Goal: Task Accomplishment & Management: Use online tool/utility

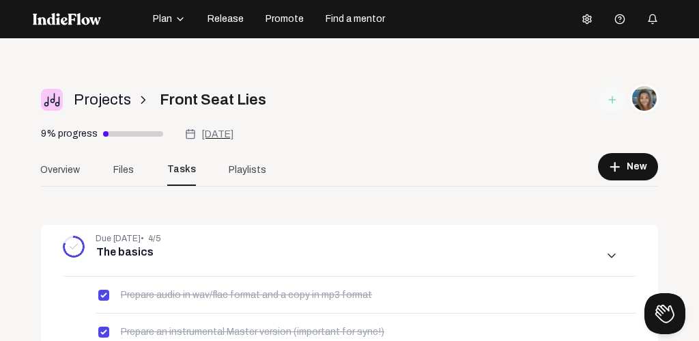
click at [179, 16] on icon "button" at bounding box center [180, 19] width 11 height 11
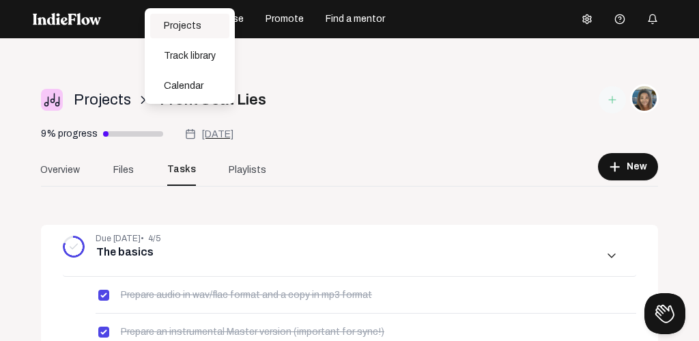
click at [180, 18] on div "Projects" at bounding box center [189, 26] width 79 height 25
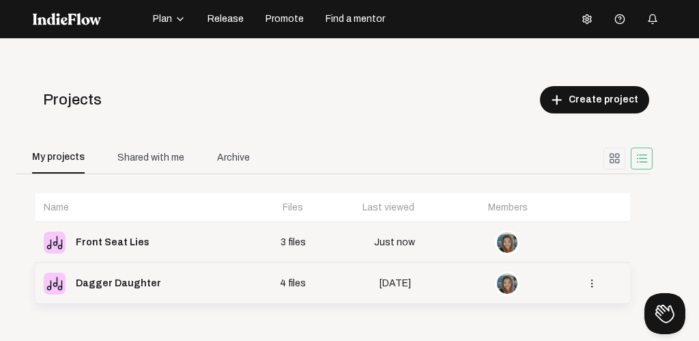
click at [102, 281] on div "Dagger Daughter" at bounding box center [118, 283] width 85 height 19
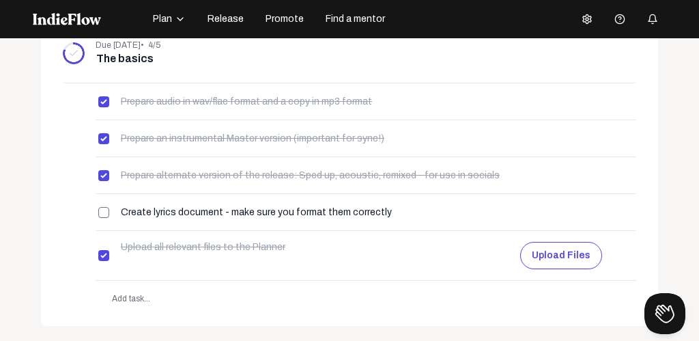
scroll to position [223, 0]
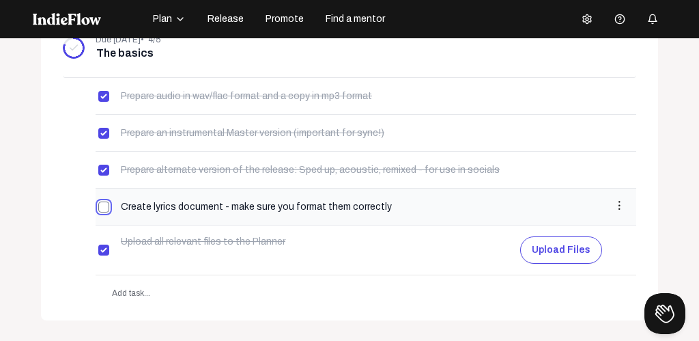
click at [104, 204] on input "checkbox" at bounding box center [103, 206] width 11 height 11
checkbox input "true"
type input "Get feedback"
type input "[DATE]"
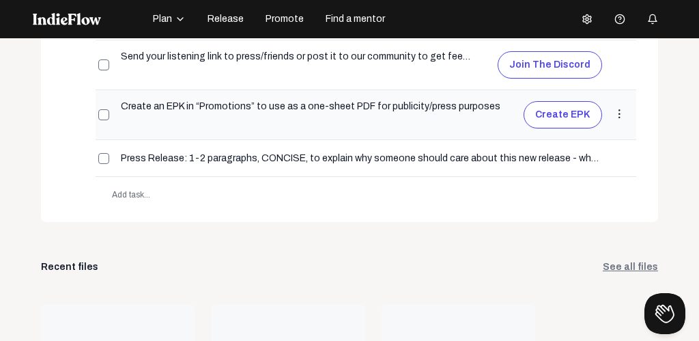
scroll to position [320, 0]
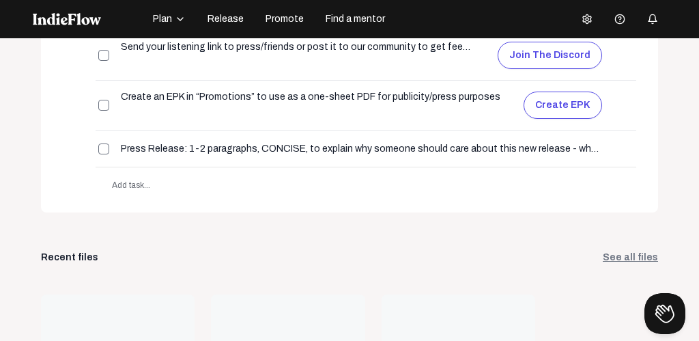
click at [178, 20] on icon "button" at bounding box center [180, 19] width 11 height 11
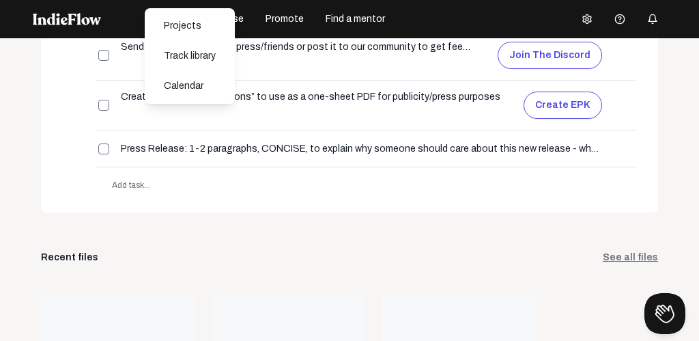
click at [32, 192] on div "Open menu Projects arrow_forward_ios Dagger Daughter [DEMOGRAPHIC_DATA]% progre…" at bounding box center [349, 208] width 699 height 341
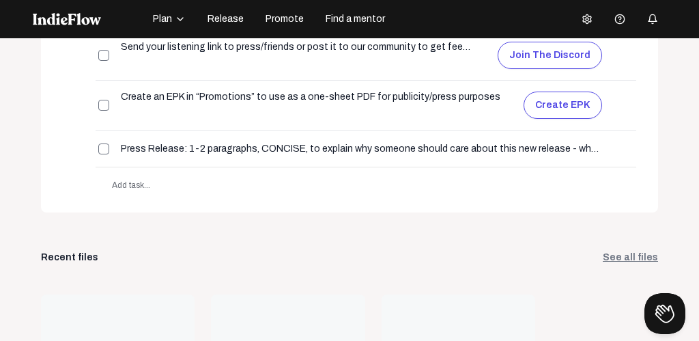
click at [629, 255] on link "See all files" at bounding box center [630, 258] width 55 height 14
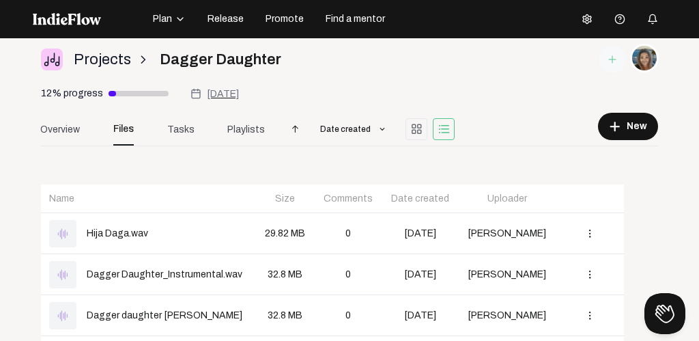
scroll to position [49, 0]
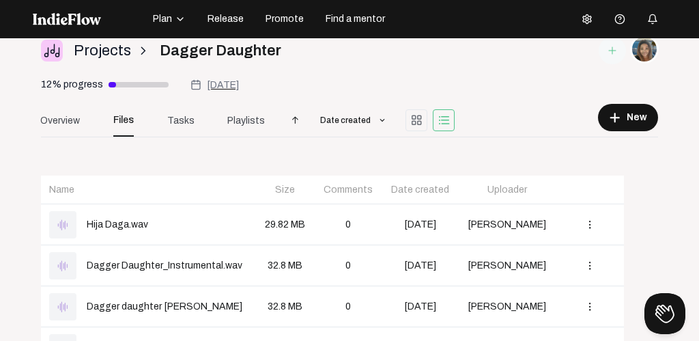
click at [225, 81] on span "[DATE]" at bounding box center [223, 85] width 32 height 10
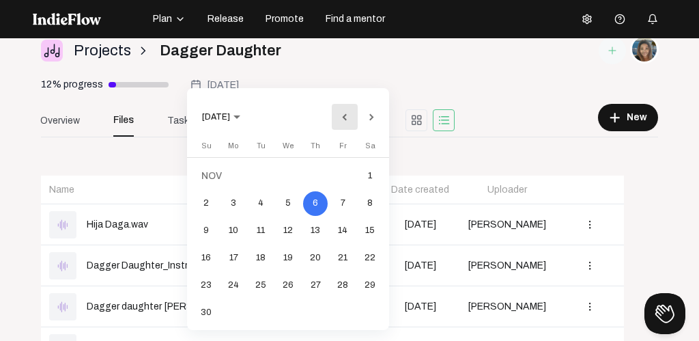
click at [343, 113] on button "Previous month" at bounding box center [344, 116] width 27 height 27
click at [345, 171] on div "3" at bounding box center [342, 176] width 25 height 25
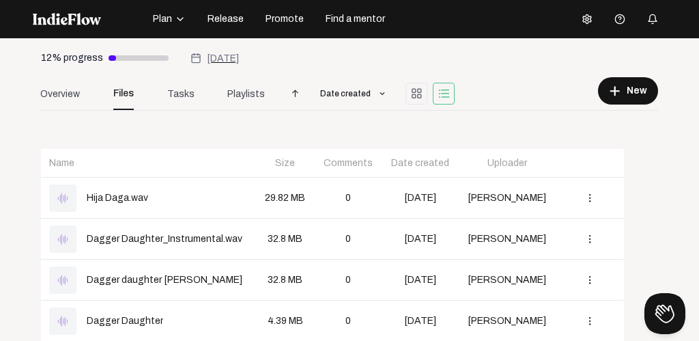
scroll to position [25, 0]
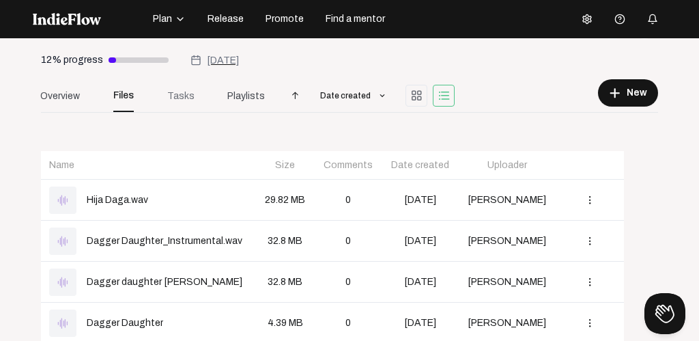
click at [186, 94] on span "Tasks" at bounding box center [180, 96] width 27 height 14
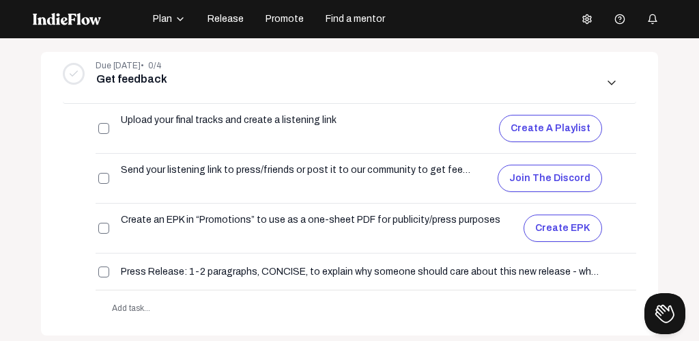
scroll to position [236, 0]
click at [534, 126] on button "Create a playlist" at bounding box center [550, 127] width 103 height 27
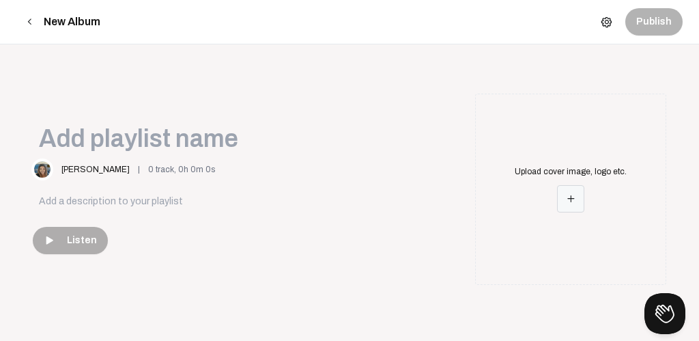
click at [573, 195] on mat-icon "add" at bounding box center [571, 198] width 12 height 12
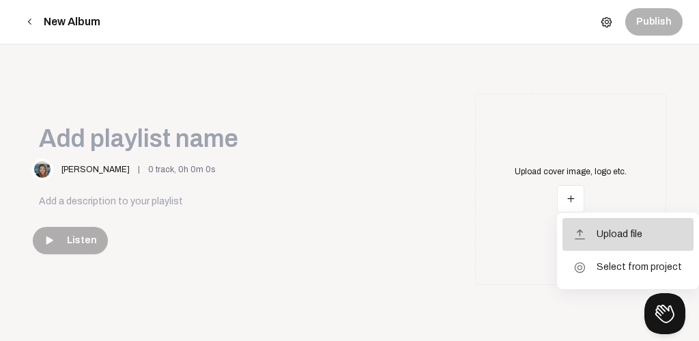
click at [609, 229] on span "Upload file" at bounding box center [620, 234] width 46 height 12
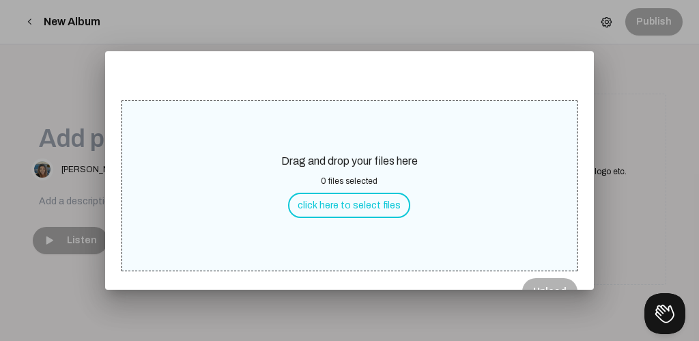
click at [361, 205] on button "click here to select files" at bounding box center [349, 204] width 122 height 25
click at [655, 114] on div at bounding box center [349, 170] width 699 height 341
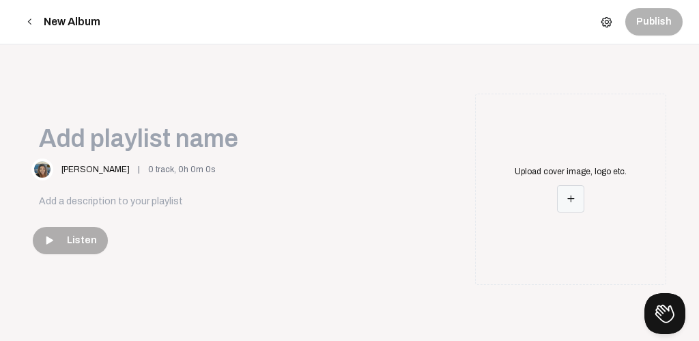
click at [571, 199] on mat-icon "add" at bounding box center [571, 198] width 12 height 12
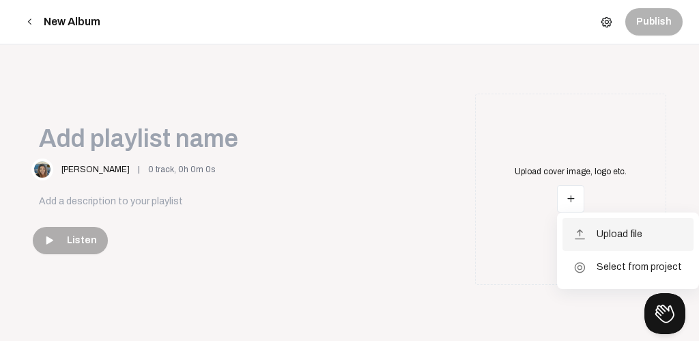
click at [606, 229] on span "Upload file" at bounding box center [620, 234] width 46 height 12
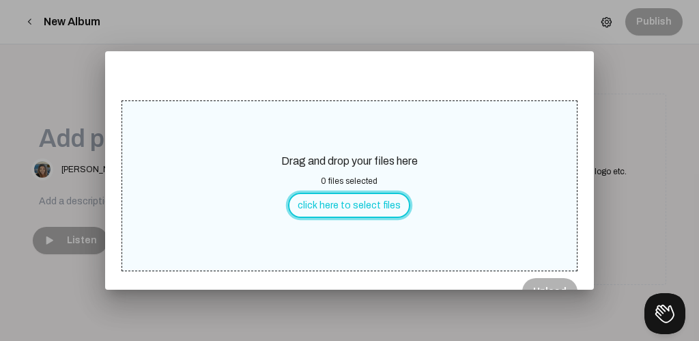
click at [362, 200] on button "click here to select files" at bounding box center [349, 204] width 122 height 25
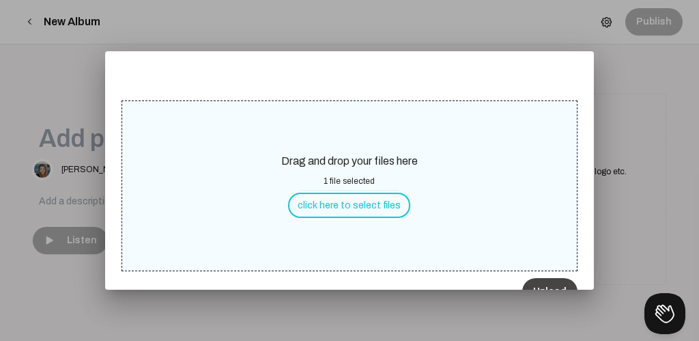
click at [551, 283] on button "Upload" at bounding box center [549, 291] width 55 height 27
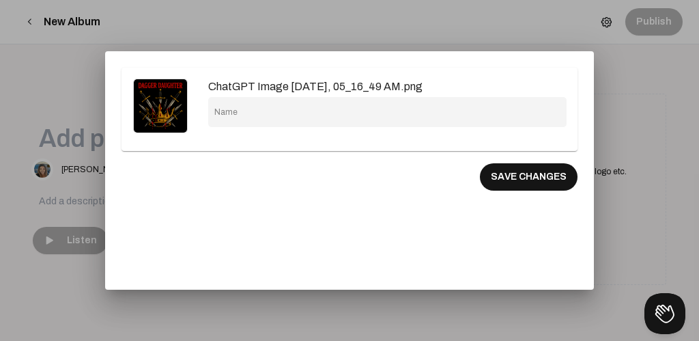
click at [233, 111] on input "Name" at bounding box center [387, 115] width 347 height 10
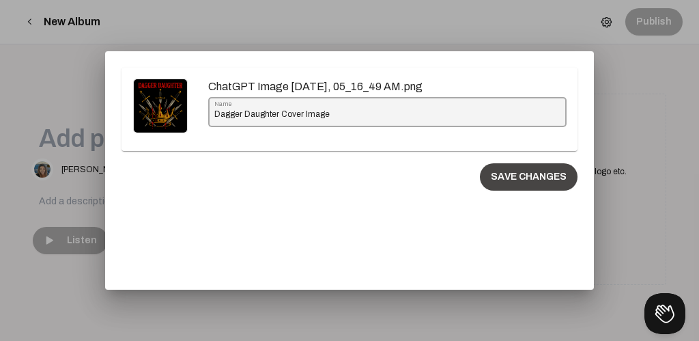
type input "Dagger Daughter Cover Image"
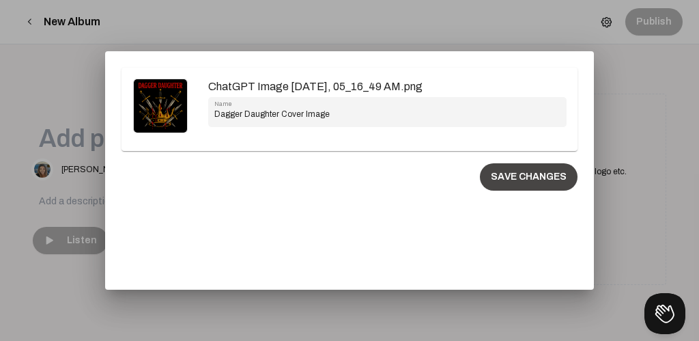
click at [506, 183] on button "SAVE CHANGES" at bounding box center [529, 176] width 98 height 27
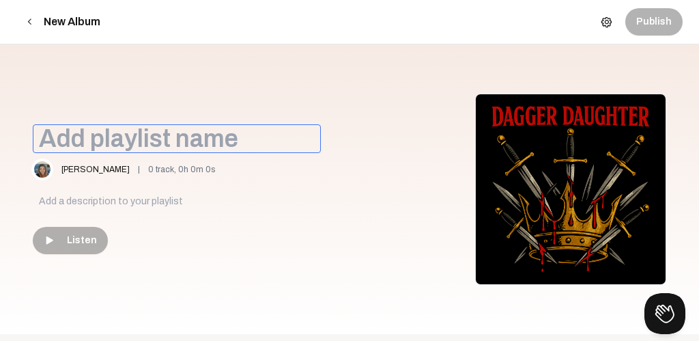
click at [246, 138] on input at bounding box center [177, 138] width 288 height 29
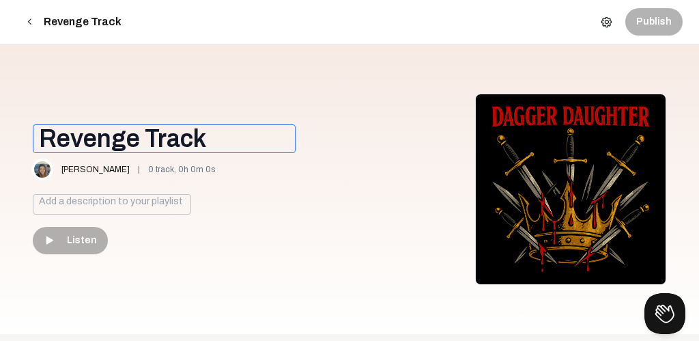
type input "Revenge Track"
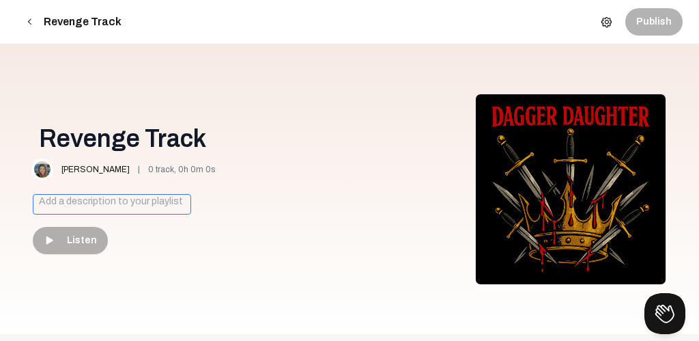
click at [78, 201] on body "arrow_back_ios Revenge Track gear Publish Replace delete Revenge Track [PERSON_…" at bounding box center [349, 170] width 699 height 341
click at [80, 199] on textarea "Songs wriiten about revenge" at bounding box center [112, 204] width 158 height 20
click at [165, 198] on textarea "Songs wriiten about revenge" at bounding box center [112, 204] width 158 height 20
click at [82, 201] on textarea "Songs wriiten about revenge" at bounding box center [112, 204] width 158 height 20
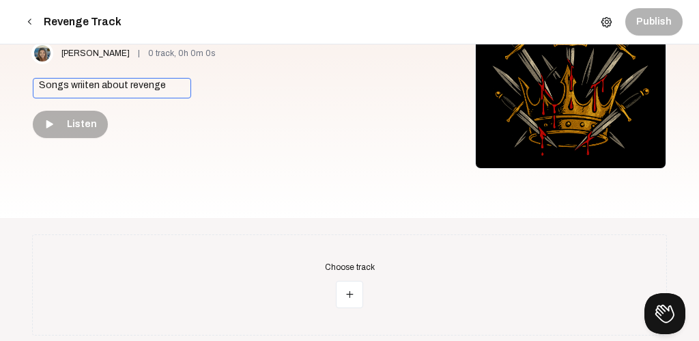
scroll to position [124, 0]
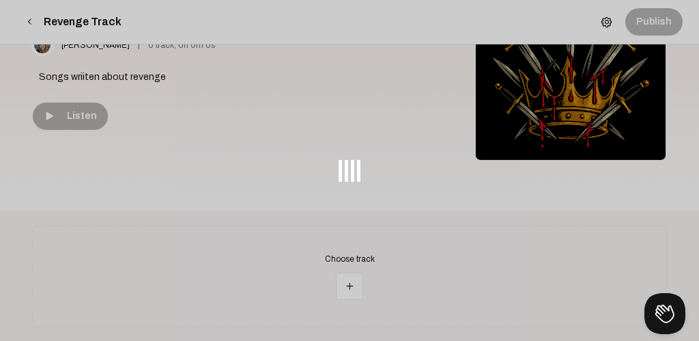
click at [264, 142] on body "arrow_back_ios Revenge Track gear Publish Replace delete Revenge Track [PERSON_…" at bounding box center [349, 46] width 699 height 341
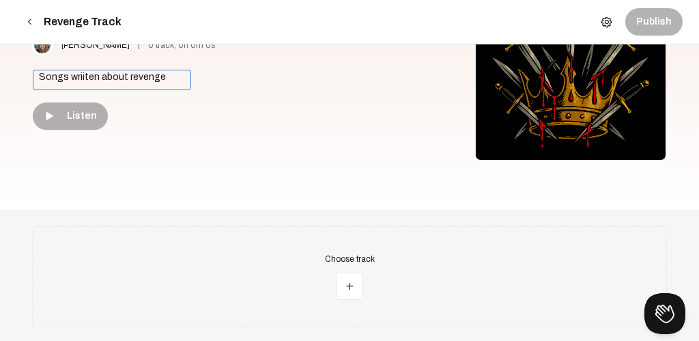
click at [95, 78] on textarea "Songs wriiten about revenge" at bounding box center [112, 80] width 158 height 20
drag, startPoint x: 162, startPoint y: 74, endPoint x: 238, endPoint y: 78, distance: 75.2
click at [238, 78] on textarea "Songs I wrote about revenge about revenge" at bounding box center [147, 80] width 229 height 20
type textarea "Songs I wrote about revenge"
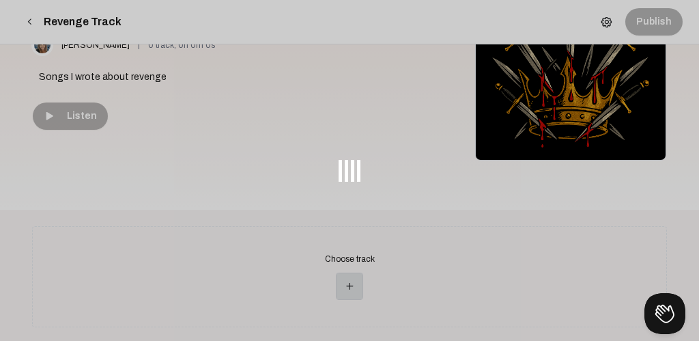
click at [348, 216] on body "arrow_back_ios Revenge Track gear Publish Replace delete Revenge Track [PERSON_…" at bounding box center [349, 46] width 699 height 341
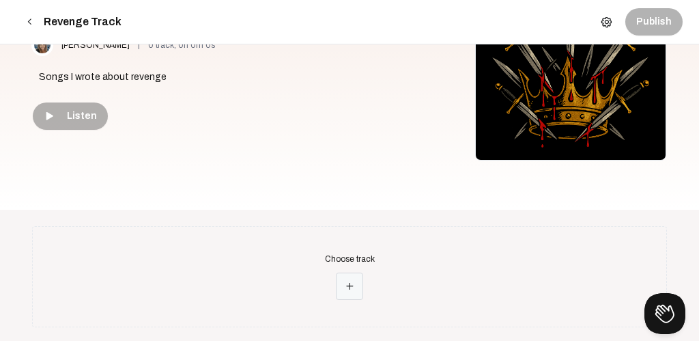
click at [352, 281] on mat-icon "add" at bounding box center [349, 286] width 12 height 12
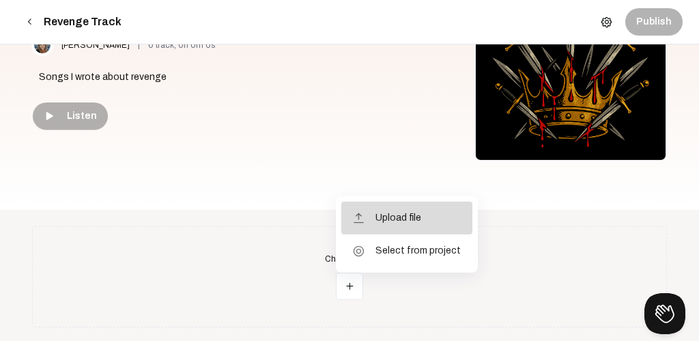
click at [392, 215] on span "Upload file" at bounding box center [398, 218] width 46 height 12
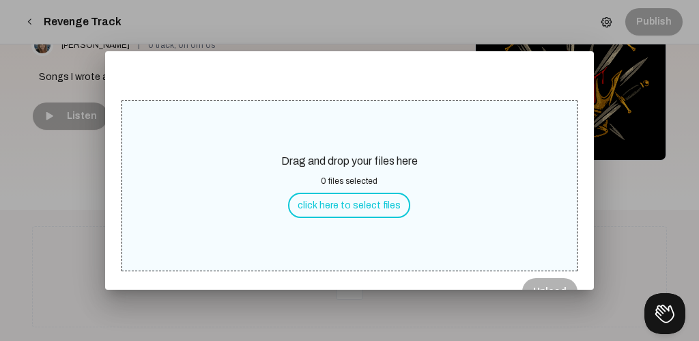
click at [369, 205] on button "click here to select files" at bounding box center [349, 204] width 122 height 25
click at [554, 283] on button "Upload" at bounding box center [549, 291] width 55 height 27
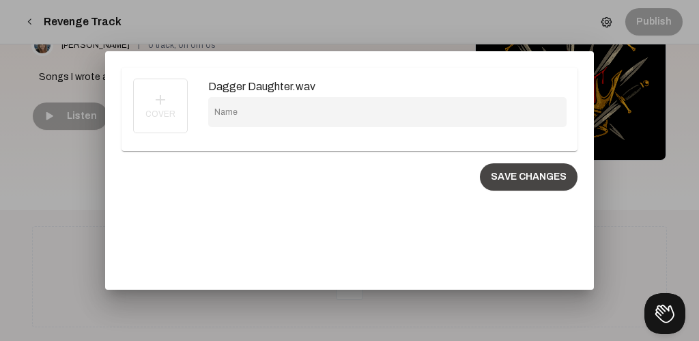
click at [539, 179] on button "SAVE CHANGES" at bounding box center [529, 176] width 98 height 27
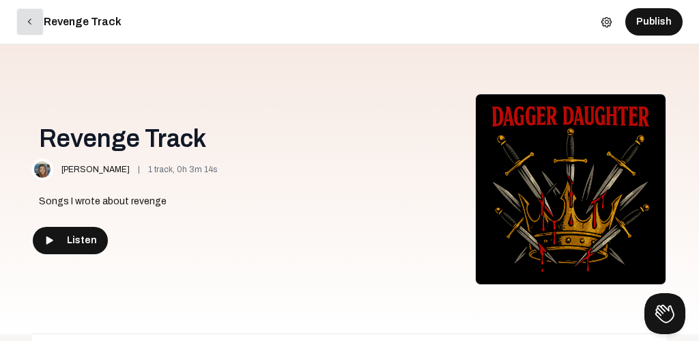
click at [31, 25] on mat-icon "arrow_back_ios" at bounding box center [30, 22] width 12 height 12
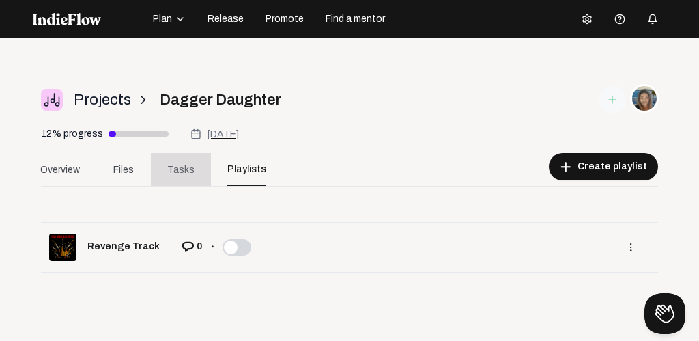
click at [182, 166] on span "Tasks" at bounding box center [180, 169] width 27 height 14
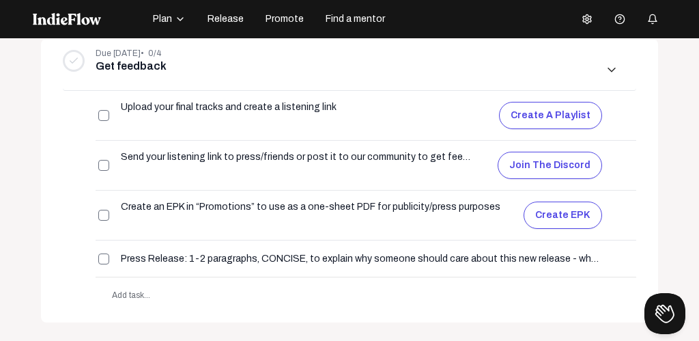
scroll to position [282, 0]
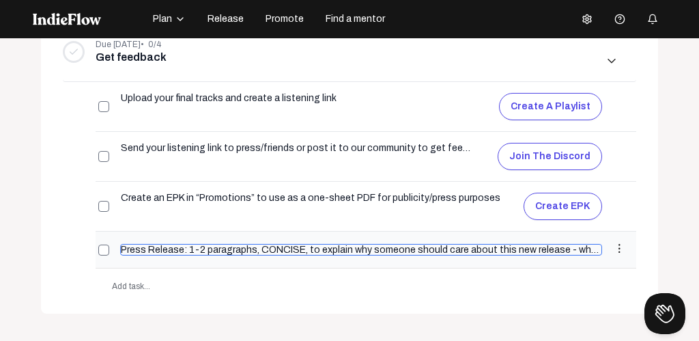
click at [258, 250] on input "Press Release: 1-2 paragraphs, CONCISE, to explain why someone should care abou…" at bounding box center [361, 250] width 482 height 12
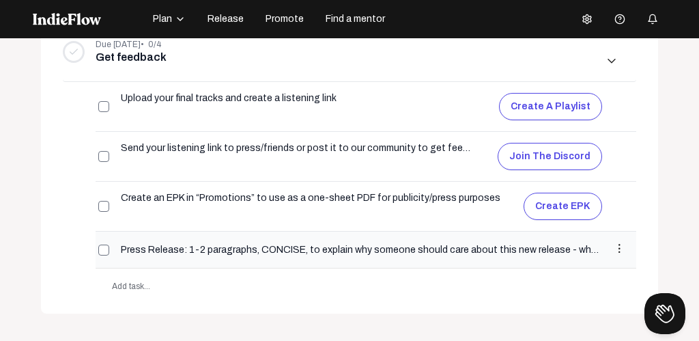
click at [620, 248] on mat-icon "more_vert" at bounding box center [619, 248] width 12 height 12
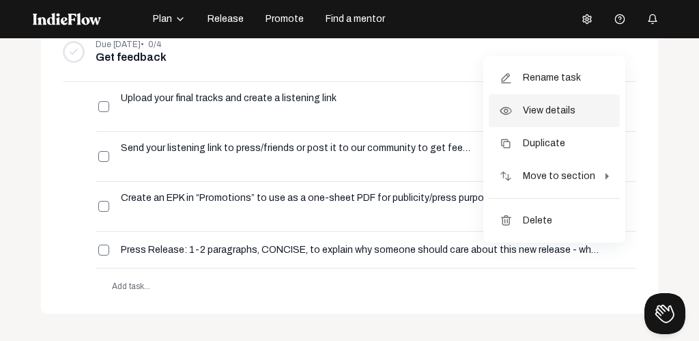
click at [573, 108] on button "details View details" at bounding box center [554, 110] width 131 height 33
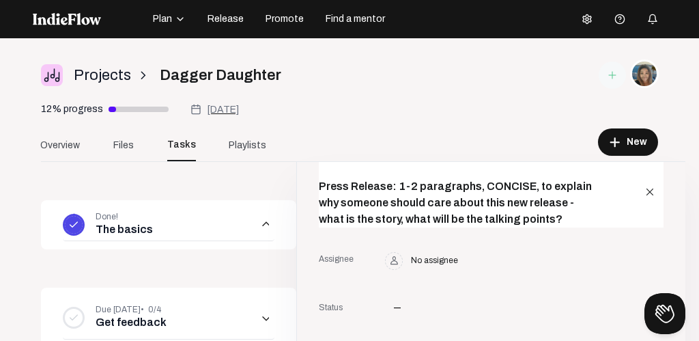
scroll to position [0, 0]
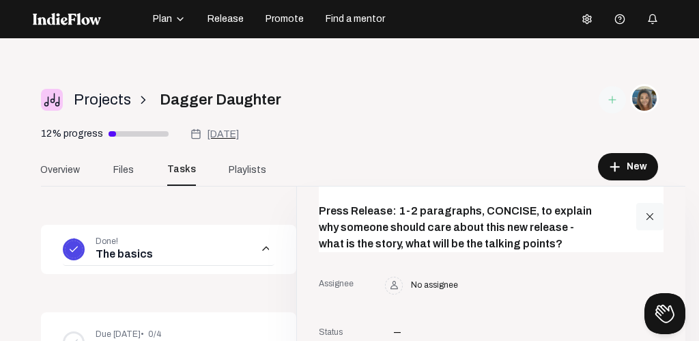
click at [649, 214] on mat-icon "close" at bounding box center [650, 216] width 12 height 12
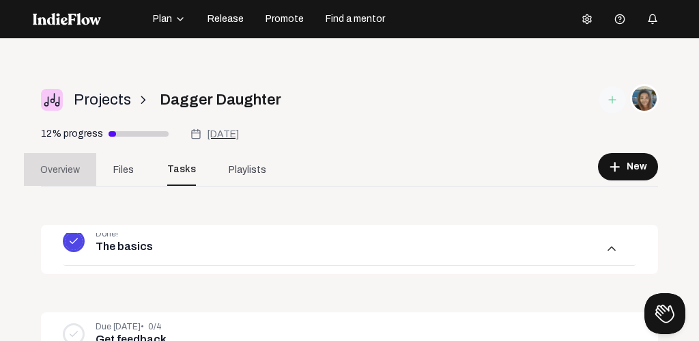
click at [63, 168] on span "Overview" at bounding box center [60, 169] width 40 height 14
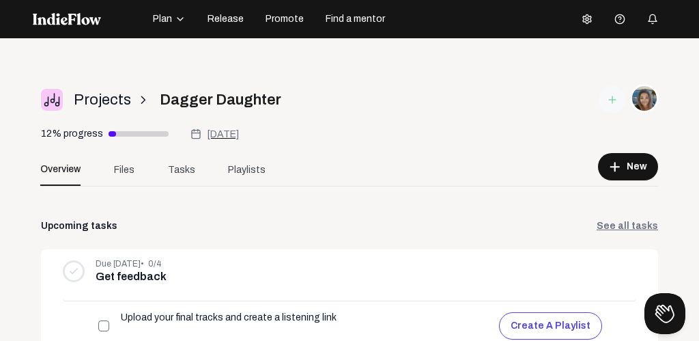
click at [289, 19] on span "Promote" at bounding box center [285, 19] width 38 height 14
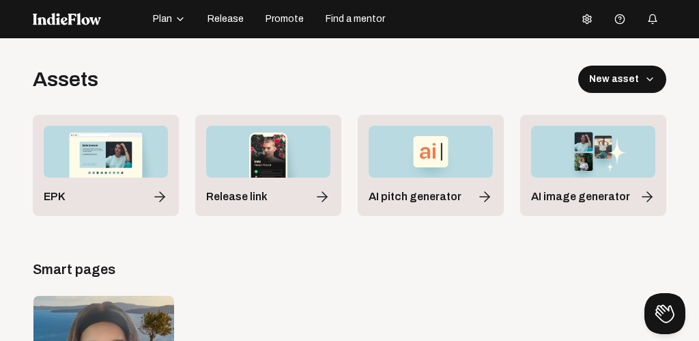
scroll to position [6, 0]
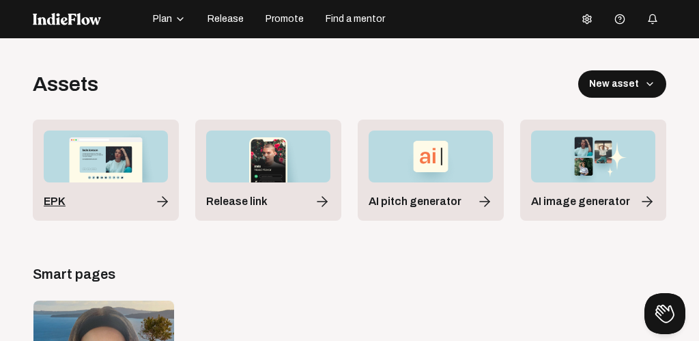
click at [106, 193] on div "EPK" at bounding box center [106, 201] width 124 height 16
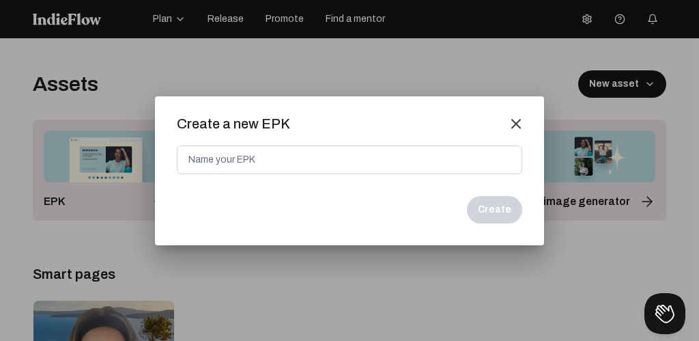
click at [517, 123] on mat-icon "close" at bounding box center [516, 123] width 12 height 12
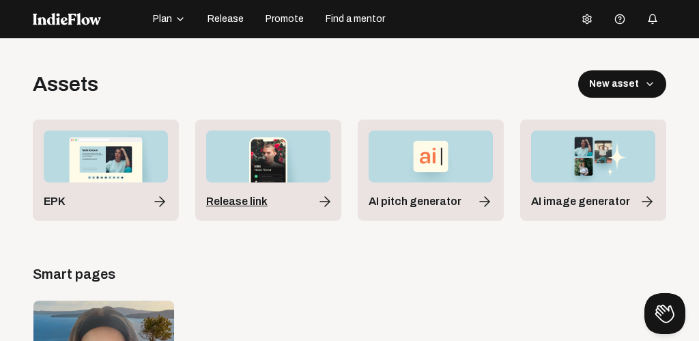
click at [263, 199] on span "Release link" at bounding box center [236, 201] width 61 height 16
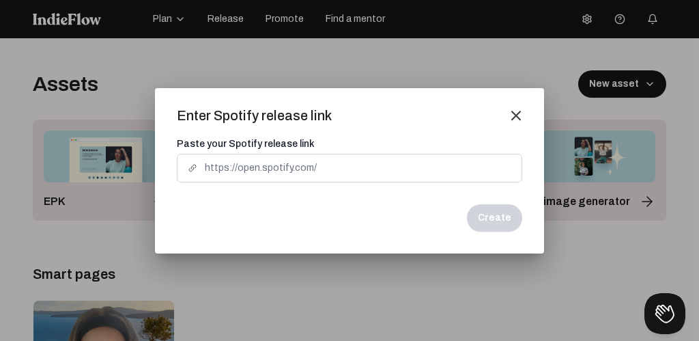
click at [516, 111] on mat-icon "close" at bounding box center [516, 115] width 12 height 12
